Goal: Task Accomplishment & Management: Complete application form

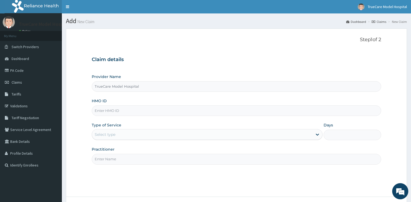
type input "TrueCare Model Hospital"
click at [118, 111] on input "HMO ID" at bounding box center [236, 110] width 289 height 10
type input "FIE/10028/B"
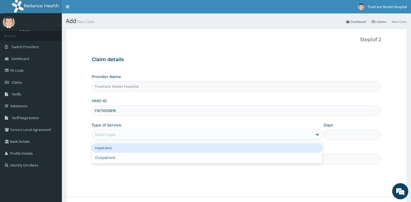
click at [201, 131] on div "Select type" at bounding box center [202, 134] width 221 height 9
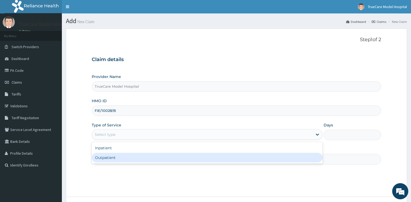
click at [139, 157] on div "Outpatient" at bounding box center [207, 158] width 231 height 10
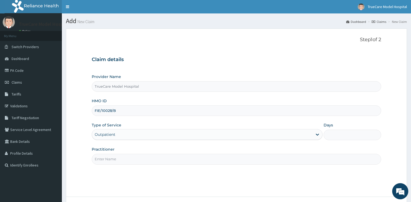
type input "1"
click at [139, 157] on input "Practitioner" at bounding box center [236, 159] width 289 height 10
type input "R"
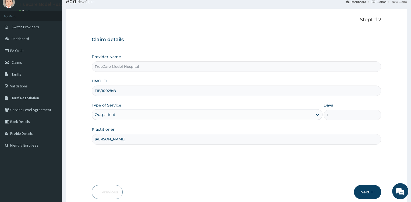
scroll to position [34, 0]
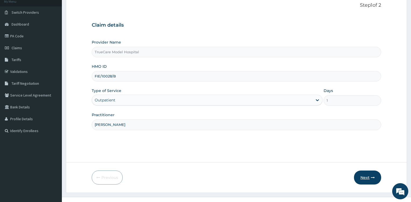
type input "DR ABBEY"
click at [364, 178] on button "Next" at bounding box center [367, 178] width 27 height 14
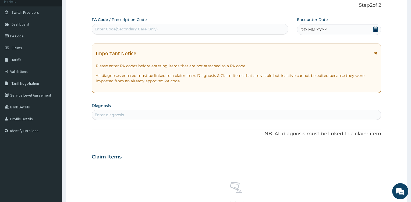
click at [375, 29] on icon at bounding box center [375, 28] width 5 height 5
click at [218, 32] on div "Enter Code(Secondary Care Only)" at bounding box center [190, 29] width 196 height 9
type input "PA/B8E029"
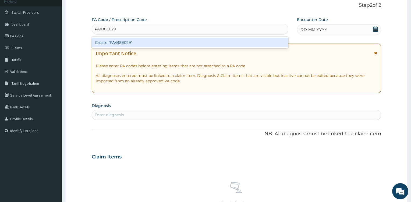
click at [218, 43] on div "Create "PA/B8E029"" at bounding box center [190, 43] width 197 height 10
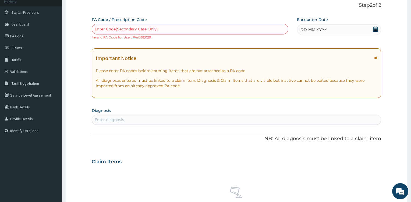
click at [139, 30] on div "Enter Code(Secondary Care Only)" at bounding box center [126, 28] width 63 height 5
drag, startPoint x: 139, startPoint y: 30, endPoint x: 107, endPoint y: 29, distance: 32.8
click at [107, 29] on div "Enter Code(Secondary Care Only)" at bounding box center [126, 28] width 63 height 5
drag, startPoint x: 107, startPoint y: 29, endPoint x: 193, endPoint y: 26, distance: 86.7
click at [193, 26] on div "Enter Code(Secondary Care Only)" at bounding box center [190, 29] width 196 height 9
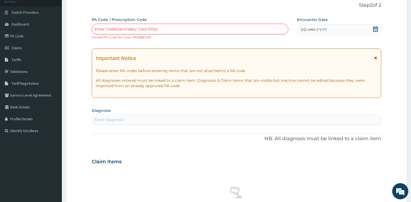
click at [193, 26] on div "Enter Code(Secondary Care Only)" at bounding box center [190, 29] width 196 height 9
click at [155, 27] on div "Enter Code(Secondary Care Only)" at bounding box center [126, 28] width 63 height 5
type input "PA/B8E029"
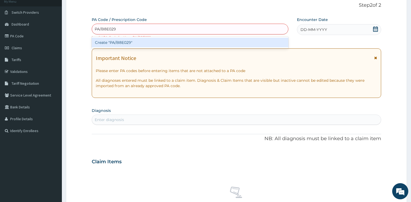
click at [158, 41] on div "Create "PA/B8E029"" at bounding box center [190, 43] width 197 height 10
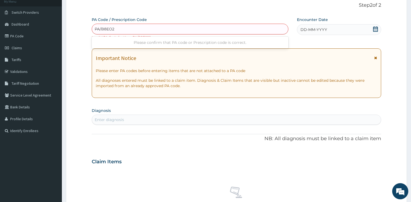
type input "PA/B8EO29"
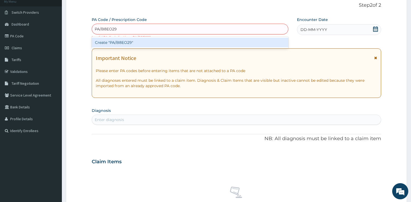
click at [172, 40] on div "Create "PA/B8EO29"" at bounding box center [190, 43] width 197 height 10
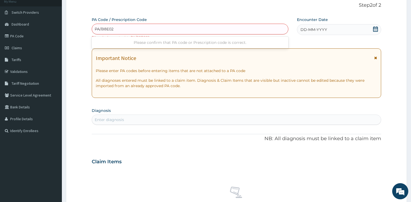
type input "PA/B8E029"
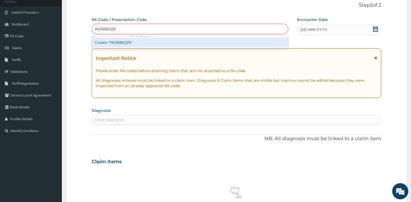
click at [169, 41] on div "Create "PA/B8E029"" at bounding box center [190, 43] width 197 height 10
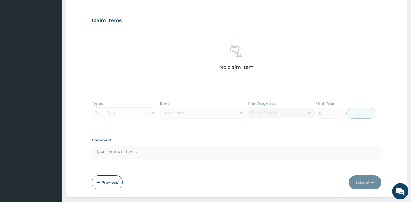
scroll to position [189, 0]
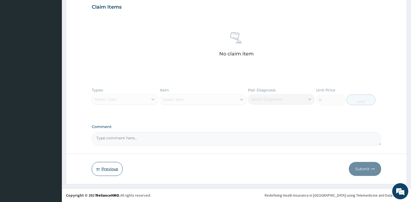
click at [102, 170] on button "Previous" at bounding box center [107, 169] width 31 height 14
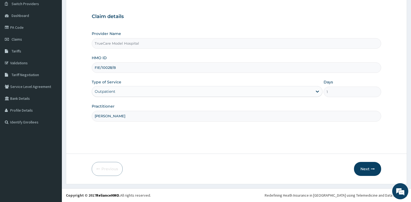
click at [100, 67] on input "FIE/10028/B" at bounding box center [236, 67] width 289 height 10
click at [112, 66] on input "FAB/10028/B" at bounding box center [236, 67] width 289 height 10
type input "FAB/10075/B"
click at [369, 169] on button "Next" at bounding box center [367, 169] width 27 height 14
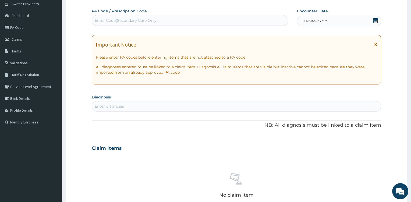
click at [148, 16] on div "Enter Code(Secondary Care Only)" at bounding box center [190, 20] width 197 height 11
type input "PA/B8E029"
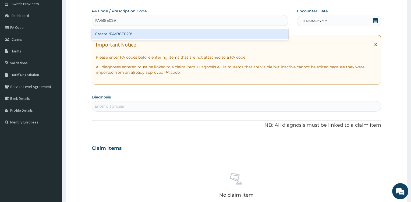
click at [154, 31] on div "Create "PA/B8E029"" at bounding box center [190, 34] width 197 height 10
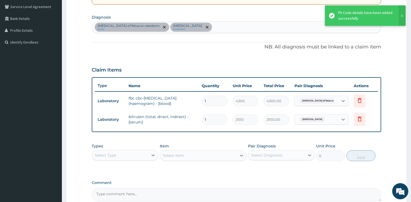
scroll to position [179, 0]
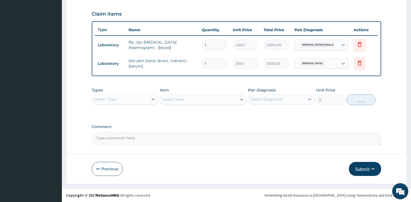
click at [367, 170] on button "Submit" at bounding box center [365, 169] width 32 height 14
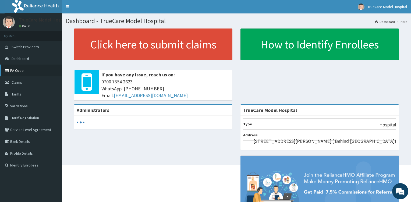
click at [17, 72] on link "PA Code" at bounding box center [31, 71] width 62 height 12
